Goal: Task Accomplishment & Management: Complete application form

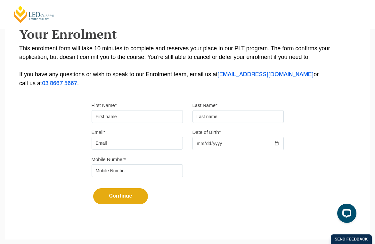
scroll to position [118, 0]
click at [125, 119] on input "First Name*" at bounding box center [137, 117] width 91 height 13
type input "Amelia"
type input "Southern"
type input "amelia.southern@hotmail.co.uk"
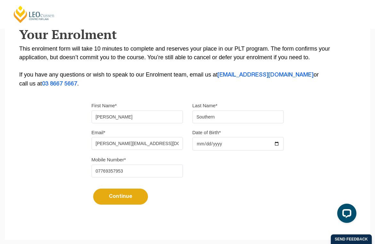
drag, startPoint x: 132, startPoint y: 174, endPoint x: 70, endPoint y: 174, distance: 62.2
click at [70, 174] on div "Please note that your information is saved on our server as you enter it. Congr…" at bounding box center [188, 78] width 366 height 286
type input "0483870976"
click at [235, 144] on input "Date of Birth*" at bounding box center [238, 143] width 91 height 13
type input "1999-01-29"
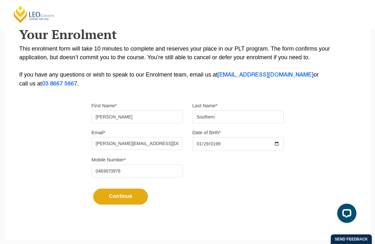
click at [121, 195] on button "Continue" at bounding box center [120, 197] width 55 height 16
select select
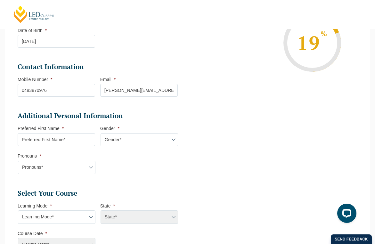
scroll to position [135, 0]
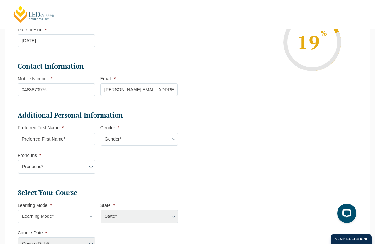
click at [86, 143] on input "Preferred First Name *" at bounding box center [57, 139] width 78 height 13
type input "Amelia"
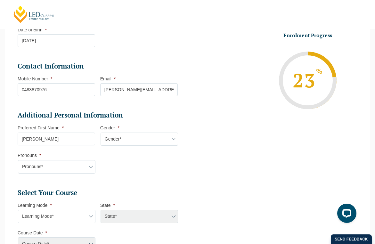
click at [124, 139] on select "Gender* Male Female Nonbinary Intersex Prefer not to disclose Other" at bounding box center [140, 139] width 78 height 13
select select "Female"
click at [101, 133] on select "Gender* Male Female Nonbinary Intersex Prefer not to disclose Other" at bounding box center [140, 139] width 78 height 13
click at [80, 167] on select "Pronouns* She/Her/Hers He/Him/His They/Them/Theirs Other Prefer not to disclose" at bounding box center [57, 166] width 78 height 13
select select "She/Her/Hers"
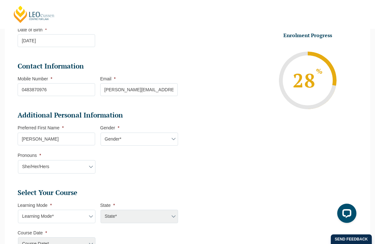
click at [18, 161] on select "Pronouns* She/Her/Hers He/Him/His They/Them/Theirs Other Prefer not to disclose" at bounding box center [57, 166] width 78 height 13
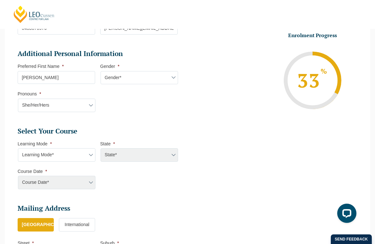
scroll to position [212, 0]
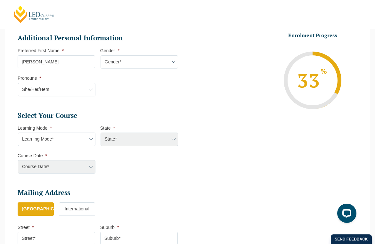
click at [65, 139] on select "Learning Mode* Online Full Time Learning Online Part Time Learning Blended Full…" at bounding box center [57, 139] width 78 height 13
click at [18, 133] on select "Learning Mode* Online Full Time Learning Online Part Time Learning Blended Full…" at bounding box center [57, 139] width 78 height 13
click at [86, 140] on select "Learning Mode* Online Full Time Learning Online Part Time Learning Blended Full…" at bounding box center [57, 139] width 78 height 13
click at [120, 138] on div "State* ACT/NSW National (ACT/NSW, VIC, QLD, SA, WA) QLD SA VIC WA MAD GAD ABL" at bounding box center [139, 139] width 78 height 13
click at [160, 145] on div "State* ACT/NSW National (ACT/NSW, VIC, QLD, SA, WA) QLD SA VIC WA MAD GAD ABL" at bounding box center [139, 139] width 78 height 13
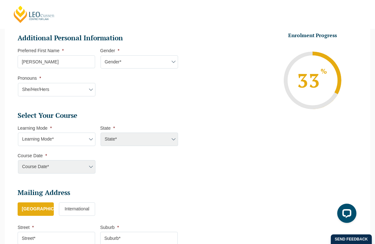
click at [82, 142] on select "Learning Mode* Online Full Time Learning Online Part Time Learning Blended Full…" at bounding box center [57, 139] width 78 height 13
click at [18, 133] on select "Learning Mode* Online Full Time Learning Online Part Time Learning Blended Full…" at bounding box center [57, 139] width 78 height 13
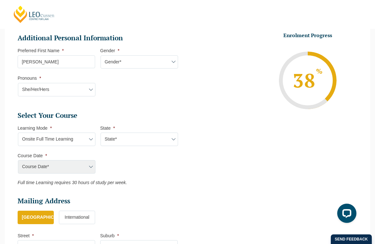
click at [127, 135] on select "State* VIC" at bounding box center [140, 139] width 78 height 13
click at [60, 142] on select "Learning Mode* Online Full Time Learning Online Part Time Learning Blended Full…" at bounding box center [57, 139] width 78 height 13
click at [18, 133] on select "Learning Mode* Online Full Time Learning Online Part Time Learning Blended Full…" at bounding box center [57, 139] width 78 height 13
click at [141, 142] on select "State* ACT/NSW QLD SA VIC WA" at bounding box center [140, 139] width 78 height 13
click at [80, 141] on select "Learning Mode* Online Full Time Learning Online Part Time Learning Blended Full…" at bounding box center [57, 139] width 78 height 13
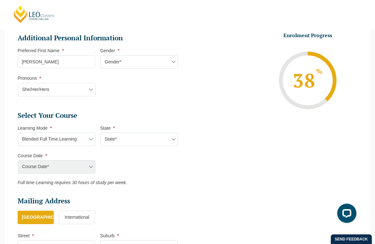
select select "Online Full Time Learning"
click at [18, 133] on select "Learning Mode* Online Full Time Learning Online Part Time Learning Blended Full…" at bounding box center [57, 139] width 78 height 13
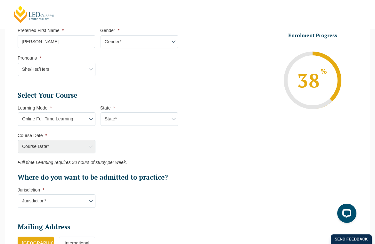
scroll to position [236, 0]
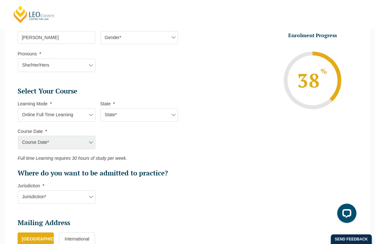
click at [72, 201] on select "Jurisdiction* VIC ACT/NSW SA WA QLD" at bounding box center [57, 196] width 78 height 13
select select "WA"
click at [18, 191] on select "Jurisdiction* VIC ACT/NSW SA WA QLD" at bounding box center [57, 196] width 78 height 13
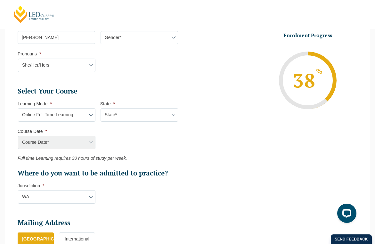
click at [117, 116] on select "State* National (ACT/NSW, VIC, QLD, SA, WA)" at bounding box center [140, 114] width 78 height 13
select select "National (ACT/NSW, VIC, QLD, SA, WA)"
click at [101, 109] on select "State* National (ACT/NSW, VIC, QLD, SA, WA)" at bounding box center [140, 114] width 78 height 13
click at [75, 143] on select "Course Date* December 2025 (08-Dec-2025 to 16-May-2026) January 2026 (27-Jan-20…" at bounding box center [57, 142] width 78 height 13
select select "March 2026 (23-Mar-2026 to 07-Aug-2026)"
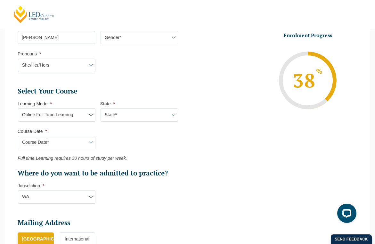
click at [18, 137] on select "Course Date* December 2025 (08-Dec-2025 to 16-May-2026) January 2026 (27-Jan-20…" at bounding box center [57, 142] width 78 height 13
type input "Intake 04 March 2026 FT"
type input "Practical Legal Training (NAT)"
select select "NAT PLT (MAR) 2026 Full Time Online"
click at [74, 143] on select "Course Date* December 2025 (08-Dec-2025 to 16-May-2026) January 2026 (27-Jan-20…" at bounding box center [57, 142] width 78 height 13
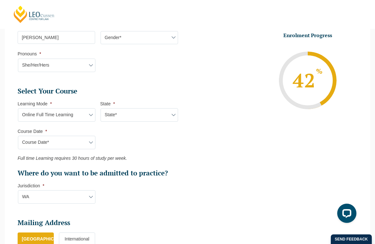
click at [70, 116] on select "Learning Mode* Online Full Time Learning Online Part Time Learning Blended Full…" at bounding box center [57, 114] width 78 height 13
select select "Blended Full Time Learning"
click at [18, 109] on select "Learning Mode* Online Full Time Learning Online Part Time Learning Blended Full…" at bounding box center [57, 114] width 78 height 13
select select
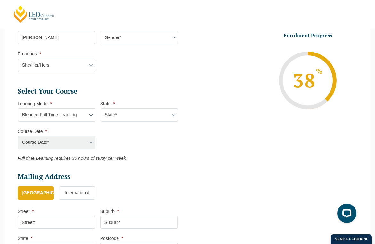
click at [148, 115] on select "State* ACT/NSW QLD SA VIC WA" at bounding box center [140, 114] width 78 height 13
select select "WA"
click at [101, 109] on select "State* ACT/NSW QLD SA VIC WA" at bounding box center [140, 114] width 78 height 13
click at [70, 143] on select "Course Date* January 2026 (27-Jan-2026 to 12-Jun-2026) August 2026 (03-Aug-2026…" at bounding box center [57, 142] width 78 height 13
click at [78, 119] on select "Learning Mode* Online Full Time Learning Online Part Time Learning Blended Full…" at bounding box center [57, 114] width 78 height 13
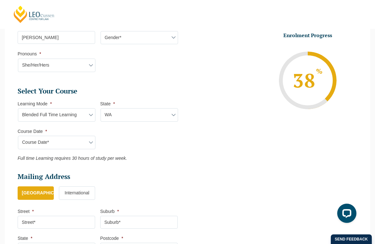
select select "Online Full Time Learning"
click at [18, 109] on select "Learning Mode* Online Full Time Learning Online Part Time Learning Blended Full…" at bounding box center [57, 114] width 78 height 13
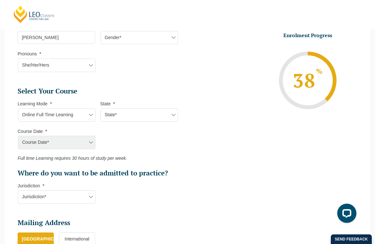
click at [120, 115] on select "State* National (ACT/NSW, VIC, QLD, SA, WA)" at bounding box center [140, 114] width 78 height 13
select select "National (ACT/NSW, VIC, QLD, SA, WA)"
click at [101, 109] on select "State* National (ACT/NSW, VIC, QLD, SA, WA)" at bounding box center [140, 114] width 78 height 13
click at [77, 146] on select "Course Date* December 2025 (08-Dec-2025 to 16-May-2026) January 2026 (27-Jan-20…" at bounding box center [57, 142] width 78 height 13
select select "March 2026 (23-Mar-2026 to 07-Aug-2026)"
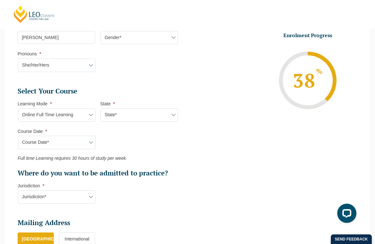
click at [18, 137] on select "Course Date* December 2025 (08-Dec-2025 to 16-May-2026) January 2026 (27-Jan-20…" at bounding box center [57, 142] width 78 height 13
type input "Intake 04 March 2026 FT"
type input "Practical Legal Training (NAT)"
select select "NAT PLT (MAR) 2026 Full Time Online"
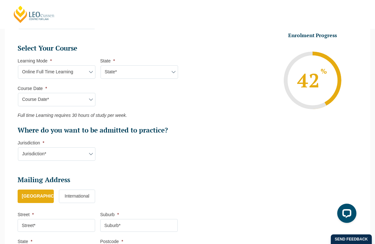
scroll to position [289, 0]
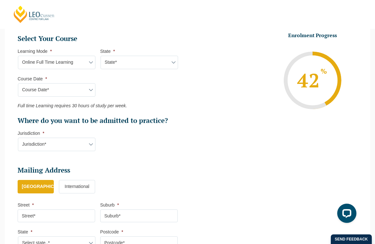
click at [86, 144] on select "Jurisdiction* VIC ACT/NSW SA WA QLD" at bounding box center [57, 144] width 78 height 13
select select "WA"
click at [18, 138] on select "Jurisdiction* VIC ACT/NSW SA WA QLD" at bounding box center [57, 144] width 78 height 13
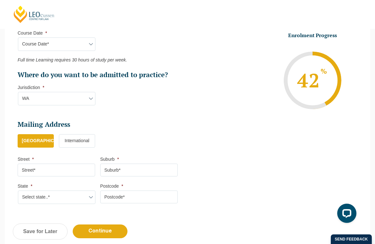
scroll to position [336, 0]
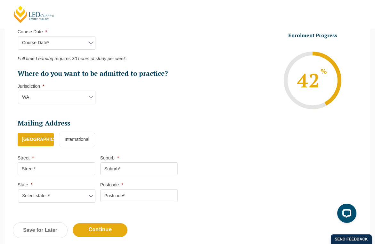
click at [42, 175] on input "Street *" at bounding box center [57, 169] width 78 height 13
type input "5/24 Davies road"
type input "Claremont"
select select "WA"
type input "6010"
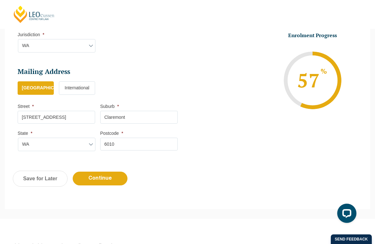
scroll to position [392, 0]
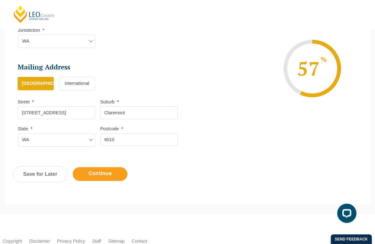
click at [105, 176] on input "Continue" at bounding box center [100, 174] width 55 height 14
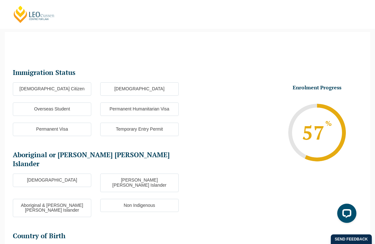
scroll to position [55, 0]
click at [66, 108] on label "Overseas Student" at bounding box center [52, 109] width 79 height 13
click at [0, 0] on input "Overseas Student" at bounding box center [0, 0] width 0 height 0
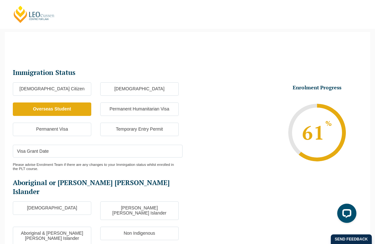
click at [123, 128] on label "Temporary Entry Permit" at bounding box center [139, 129] width 79 height 13
click at [0, 0] on input "Temporary Entry Permit" at bounding box center [0, 0] width 0 height 0
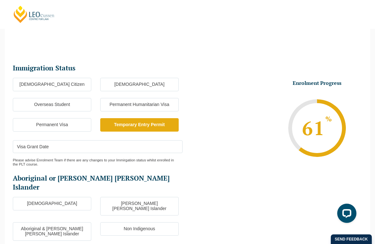
scroll to position [61, 0]
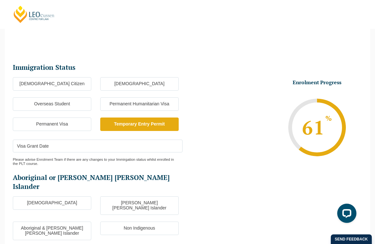
click at [96, 147] on input "Visa Grant Date" at bounding box center [98, 146] width 170 height 13
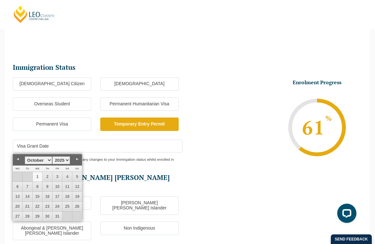
click at [49, 160] on select "January February March April May June July August September October November De…" at bounding box center [39, 160] width 28 height 8
click at [167, 159] on div "Please advise Enrolment Team if there are any changes to your Immirgation statu…" at bounding box center [98, 159] width 170 height 13
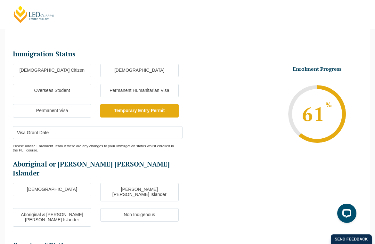
scroll to position [73, 0]
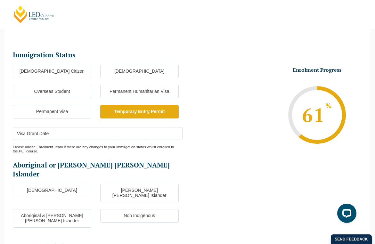
click at [77, 135] on input "Visa Grant Date" at bounding box center [98, 133] width 170 height 13
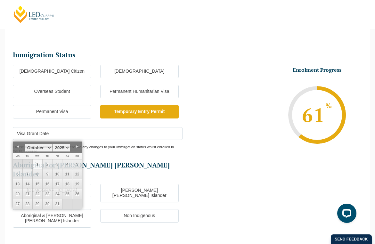
click at [93, 144] on div "Please advise Enrolment Team if there are any changes to your Immirgation statu…" at bounding box center [98, 146] width 170 height 13
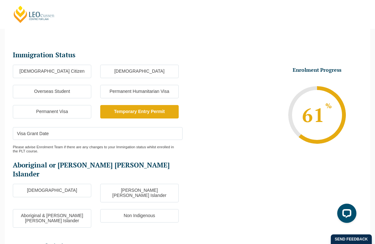
click at [84, 135] on input "Visa Grant Date" at bounding box center [98, 133] width 170 height 13
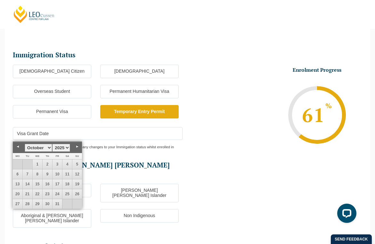
click at [49, 147] on select "January February March April May June July August September October November De…" at bounding box center [39, 148] width 28 height 8
click at [57, 203] on link "29" at bounding box center [58, 204] width 10 height 10
type input "29-08-2025"
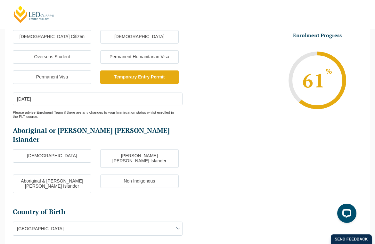
scroll to position [108, 0]
click at [128, 174] on label "Non Indigenous" at bounding box center [139, 180] width 79 height 13
click at [0, 0] on input "Non Indigenous" at bounding box center [0, 0] width 0 height 0
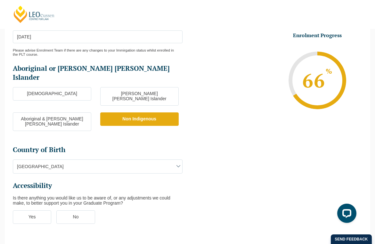
scroll to position [200, 0]
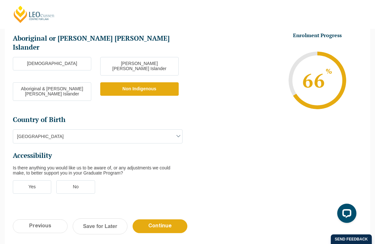
click at [148, 130] on span "Australia" at bounding box center [97, 136] width 169 height 13
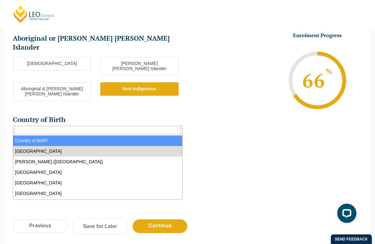
click at [96, 128] on input "Search" at bounding box center [97, 130] width 167 height 8
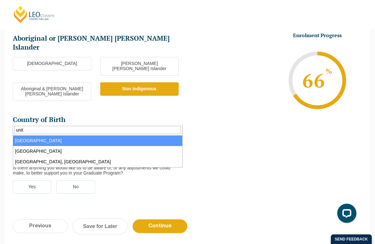
type input "unit"
select select "United Arab Emirates 4216"
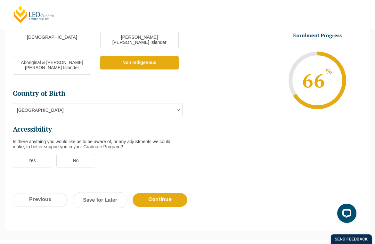
scroll to position [228, 0]
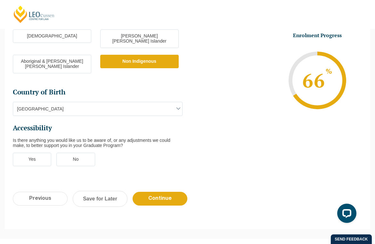
click at [34, 153] on label "Yes" at bounding box center [32, 159] width 38 height 13
click at [0, 0] on input "Yes" at bounding box center [0, 0] width 0 height 0
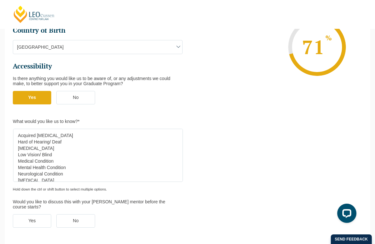
scroll to position [0, 0]
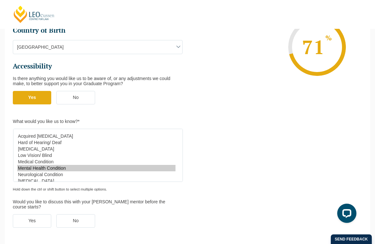
click at [45, 165] on option "Mental Health Condition" at bounding box center [96, 168] width 158 height 6
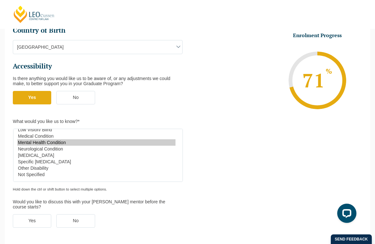
scroll to position [27, 0]
click at [46, 159] on option "Specific Learning Disability" at bounding box center [96, 162] width 158 height 6
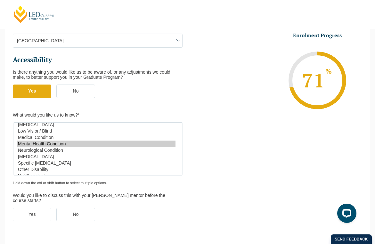
scroll to position [18, 0]
click at [52, 160] on option "Specific Learning Disability" at bounding box center [96, 163] width 158 height 6
click at [57, 141] on option "Mental Health Condition" at bounding box center [96, 144] width 158 height 6
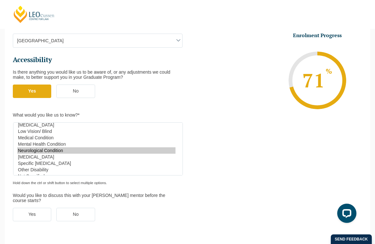
click at [90, 147] on option "Neurological Condition" at bounding box center [96, 150] width 158 height 6
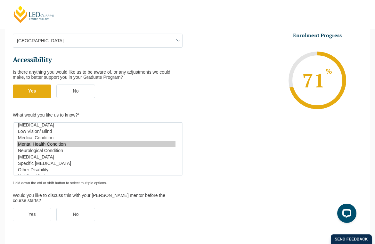
click at [77, 141] on option "Mental Health Condition" at bounding box center [96, 144] width 158 height 6
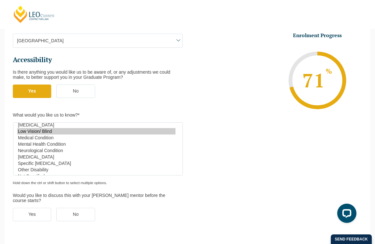
click at [67, 128] on option "Low Vision/ Blind" at bounding box center [96, 131] width 158 height 6
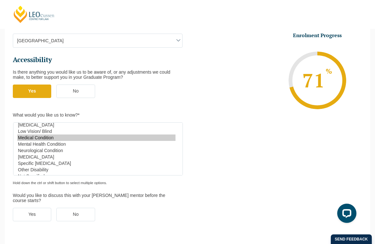
click at [62, 135] on option "Medical Condition" at bounding box center [96, 138] width 158 height 6
select select "Specific Learning Disability"
click at [56, 160] on option "Specific Learning Disability" at bounding box center [96, 163] width 158 height 6
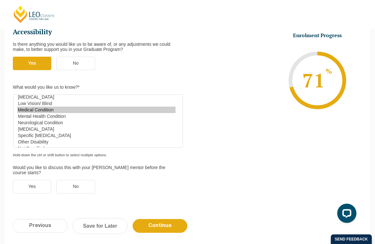
scroll to position [325, 0]
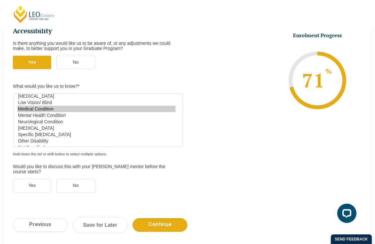
click at [38, 179] on label "Yes" at bounding box center [32, 185] width 38 height 13
click at [0, 0] on input "Yes" at bounding box center [0, 0] width 0 height 0
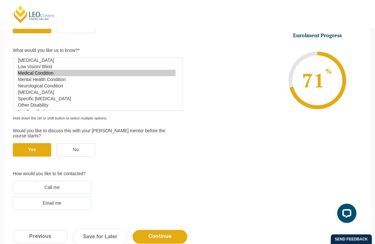
click at [66, 197] on label "Email me" at bounding box center [52, 203] width 79 height 13
click at [0, 0] on input "Email me" at bounding box center [0, 0] width 0 height 0
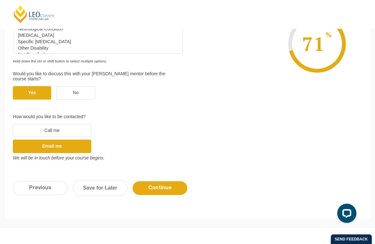
scroll to position [419, 0]
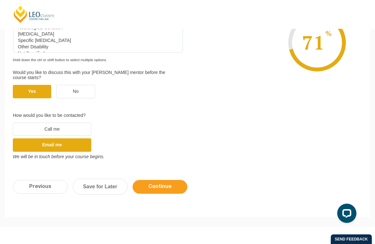
click at [160, 180] on input "Continue" at bounding box center [160, 187] width 55 height 14
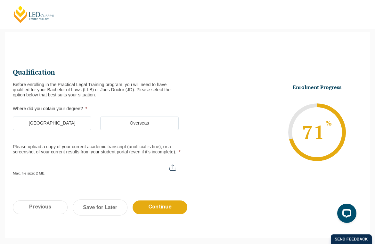
scroll to position [55, 0]
click at [124, 123] on label "Overseas" at bounding box center [139, 123] width 79 height 13
click at [0, 0] on input "Overseas" at bounding box center [0, 0] width 0 height 0
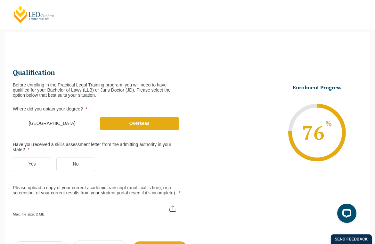
click at [41, 162] on label "Yes" at bounding box center [32, 164] width 38 height 13
click at [0, 0] on input "Yes" at bounding box center [0, 0] width 0 height 0
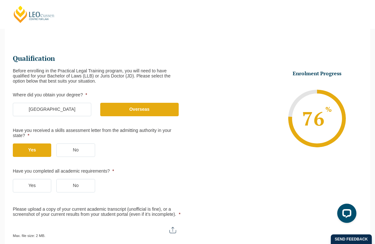
scroll to position [72, 0]
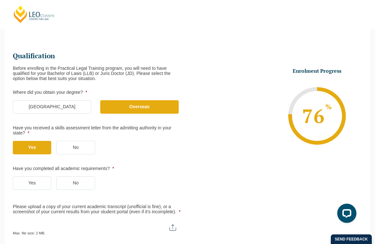
click at [78, 183] on label "No" at bounding box center [75, 183] width 38 height 13
click at [0, 0] on input "No" at bounding box center [0, 0] width 0 height 0
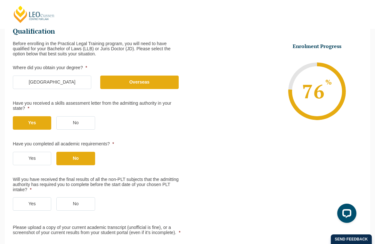
scroll to position [99, 0]
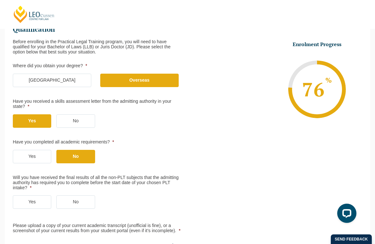
click at [38, 203] on label "Yes" at bounding box center [32, 202] width 38 height 13
click at [0, 0] on input "Yes" at bounding box center [0, 0] width 0 height 0
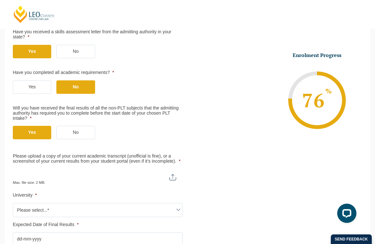
scroll to position [190, 0]
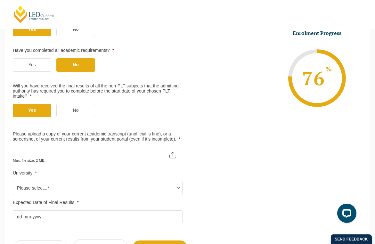
click at [174, 156] on input "Please upload a copy of your current academic transcript (unofficial is fine), …" at bounding box center [98, 152] width 170 height 11
type input "C:\fakepath\Amelia_exe_law_trans.pdf"
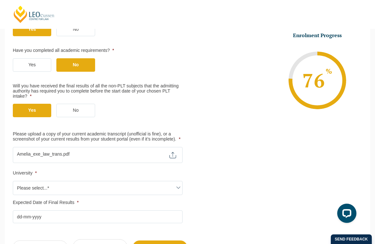
click at [109, 189] on span "Please select...*" at bounding box center [97, 187] width 169 height 13
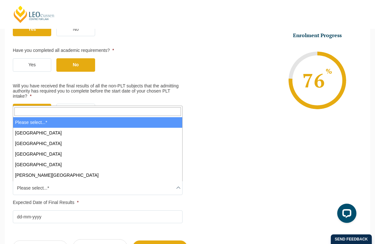
click at [110, 189] on span "Please select...*" at bounding box center [97, 187] width 169 height 13
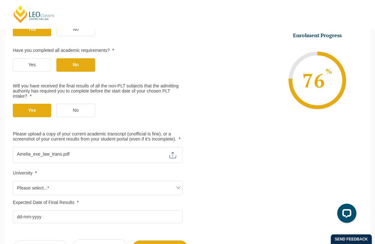
click at [173, 188] on span "Please select...*" at bounding box center [97, 187] width 169 height 13
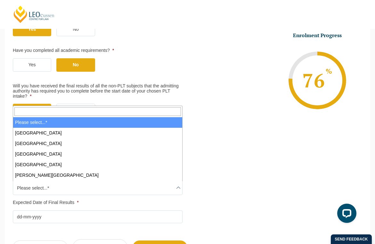
click at [97, 110] on input "Search" at bounding box center [97, 111] width 167 height 8
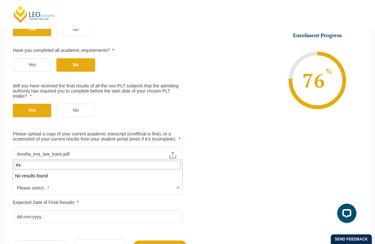
type input "e"
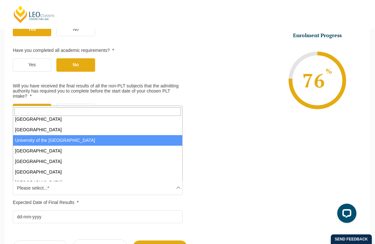
scroll to position [391, 0]
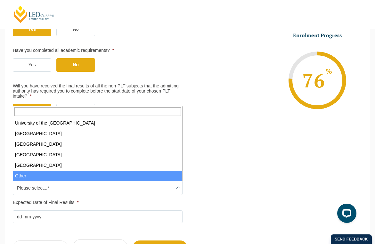
select select "Other"
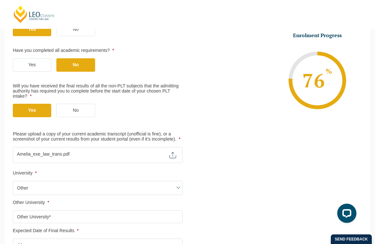
click at [62, 218] on input "Other University *" at bounding box center [98, 217] width 170 height 13
click at [30, 218] on input "Uniuversity of Exeter, UK" at bounding box center [98, 217] width 170 height 13
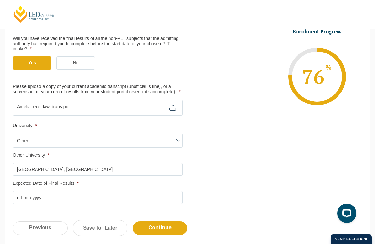
scroll to position [239, 0]
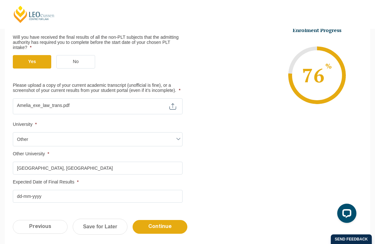
type input "University of Exeter, UK"
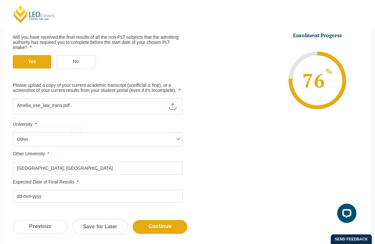
click at [45, 197] on input "Expected Date of Final Results *" at bounding box center [98, 196] width 170 height 13
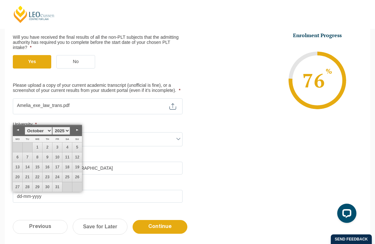
click at [108, 186] on li "Expected Date of Final Results * DD dash MM dash YYYY" at bounding box center [100, 191] width 175 height 23
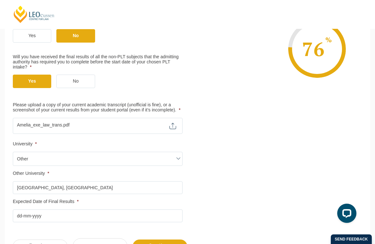
scroll to position [222, 0]
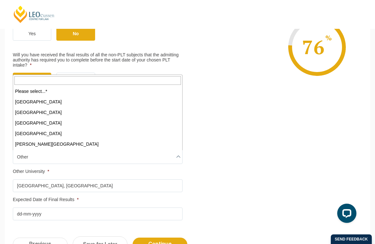
click at [76, 162] on span "Other" at bounding box center [97, 156] width 169 height 13
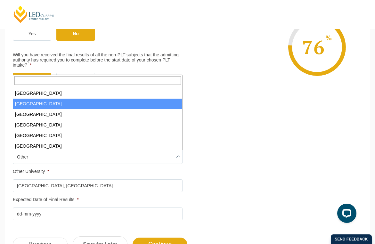
click at [251, 138] on ul "Qualification Before enrolling in the Practical Legal Training program, you wil…" at bounding box center [188, 60] width 350 height 319
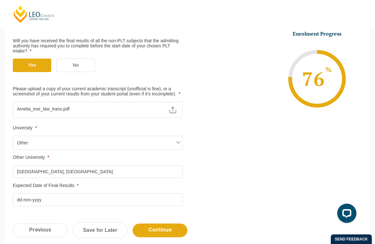
scroll to position [254, 0]
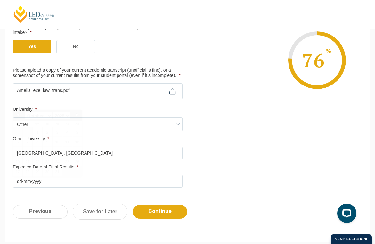
click at [50, 185] on input "Expected Date of Final Results *" at bounding box center [98, 181] width 170 height 13
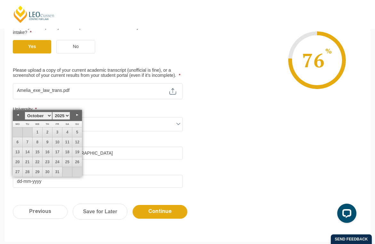
click at [49, 117] on select "January February March April May June July August September October November De…" at bounding box center [39, 116] width 28 height 8
click at [66, 115] on select "1925 1926 1927 1928 1929 1930 1931 1932 1933 1934 1935 1936 1937 1938 1939 1940…" at bounding box center [61, 116] width 18 height 8
click at [47, 117] on select "January February March April May June July August September October November De…" at bounding box center [39, 116] width 28 height 8
click at [66, 115] on select "1925 1926 1927 1928 1929 1930 1931 1932 1933 1934 1935 1936 1937 1938 1939 1940…" at bounding box center [61, 116] width 18 height 8
click at [59, 163] on link "20" at bounding box center [58, 162] width 10 height 10
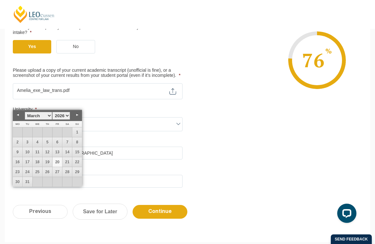
type input "20-03-2026"
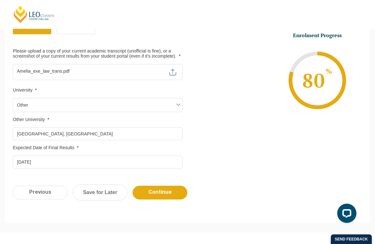
scroll to position [280, 0]
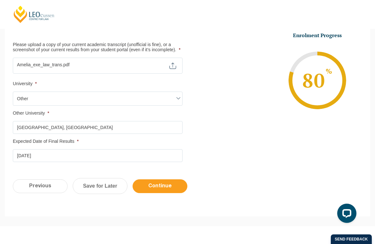
click at [155, 187] on input "Continue" at bounding box center [160, 187] width 55 height 14
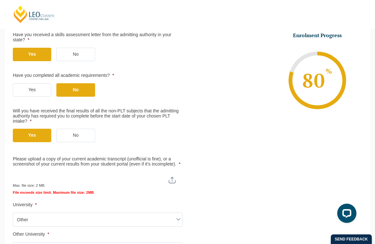
scroll to position [200, 0]
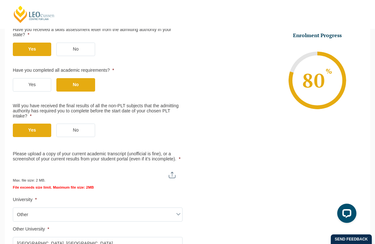
click at [174, 177] on input "Please upload a copy of your current academic transcript (unofficial is fine), …" at bounding box center [97, 172] width 169 height 11
type input "C:\fakepath\Amelia_exe_law_trans.pdf.zip"
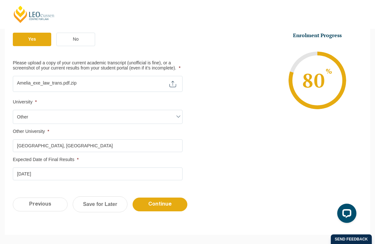
scroll to position [309, 0]
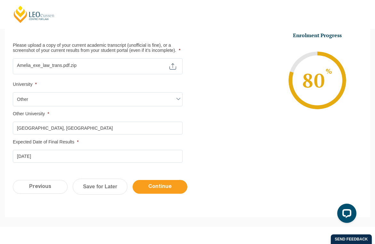
click at [158, 186] on input "Continue" at bounding box center [160, 187] width 55 height 14
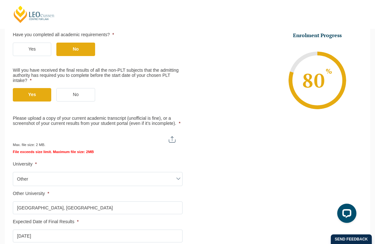
scroll to position [234, 0]
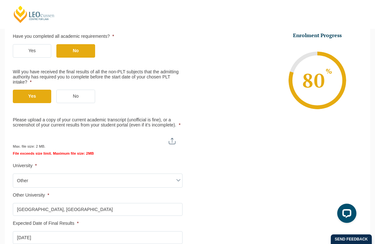
click at [89, 210] on input "University of Exeter, UK" at bounding box center [98, 209] width 170 height 13
click at [93, 209] on input "University of Exeter, UK (degree), UNE (additional modules)" at bounding box center [98, 209] width 170 height 13
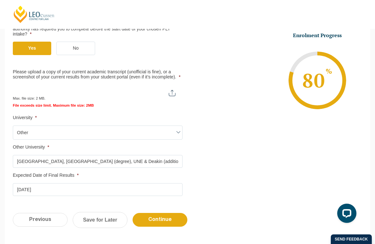
scroll to position [297, 0]
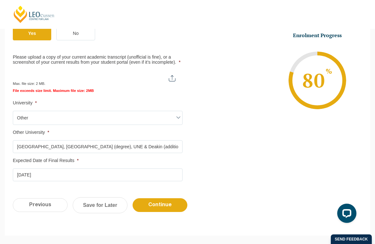
type input "University of Exeter, UK (degree), UNE & Deakin (additional modules)"
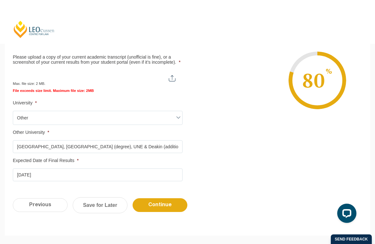
click at [128, 80] on input "Please upload a copy of your current academic transcript (unofficial is fine), …" at bounding box center [97, 75] width 169 height 11
type input "C:\fakepath\Amelia_exe_law_trans_compressed (1).pdf"
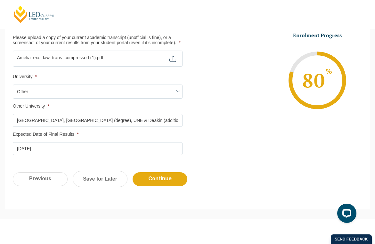
scroll to position [320, 0]
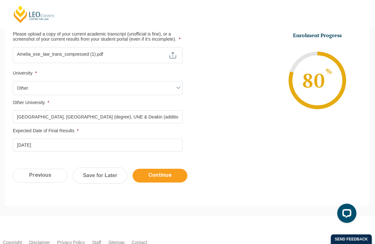
click at [157, 176] on input "Continue" at bounding box center [160, 176] width 55 height 14
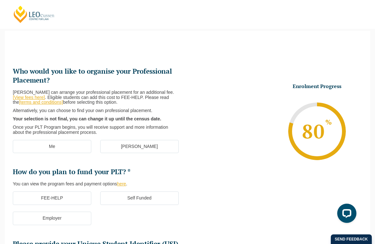
scroll to position [55, 0]
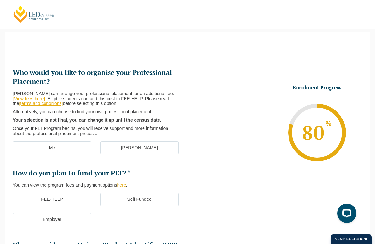
click at [51, 145] on label "Me" at bounding box center [52, 147] width 79 height 13
click at [0, 0] on input "Me" at bounding box center [0, 0] width 0 height 0
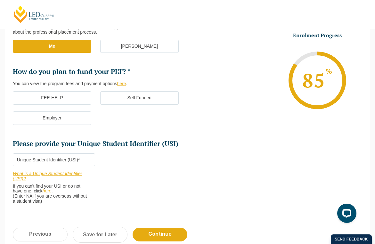
scroll to position [157, 0]
click at [128, 100] on label "Self Funded" at bounding box center [139, 97] width 79 height 13
click at [0, 0] on input "Self Funded" at bounding box center [0, 0] width 0 height 0
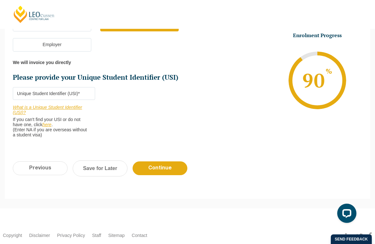
scroll to position [231, 0]
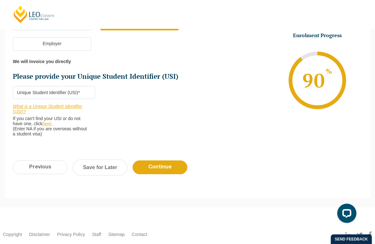
click at [47, 93] on input "Please provide your Unique Student Identifier (USI) *" at bounding box center [54, 92] width 82 height 13
type input "N/A"
click at [164, 169] on input "Continue" at bounding box center [160, 168] width 55 height 14
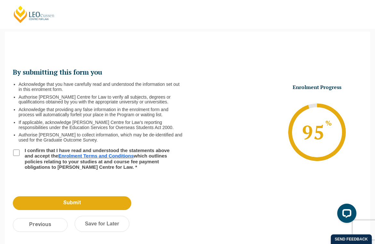
scroll to position [55, 0]
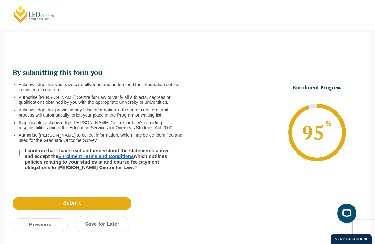
click at [18, 153] on input "I confirm that I have read and understood the statements above and accept the E…" at bounding box center [16, 153] width 6 height 6
checkbox input "true"
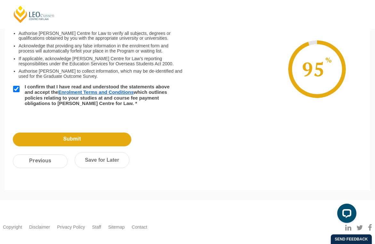
scroll to position [122, 0]
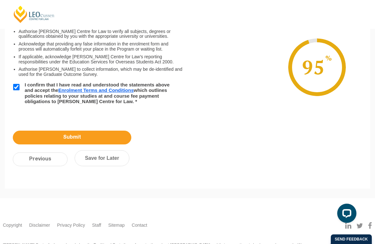
click at [74, 136] on input "Submit" at bounding box center [72, 138] width 119 height 14
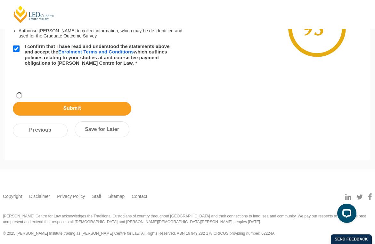
scroll to position [102, 0]
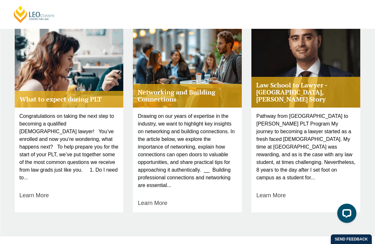
scroll to position [291, 0]
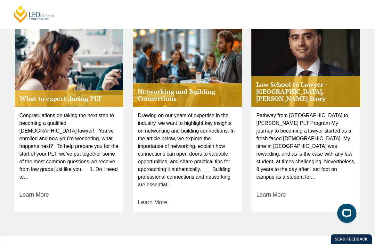
click at [84, 98] on h4 "What to expect during PLT" at bounding box center [69, 98] width 109 height 17
